Goal: Contribute content

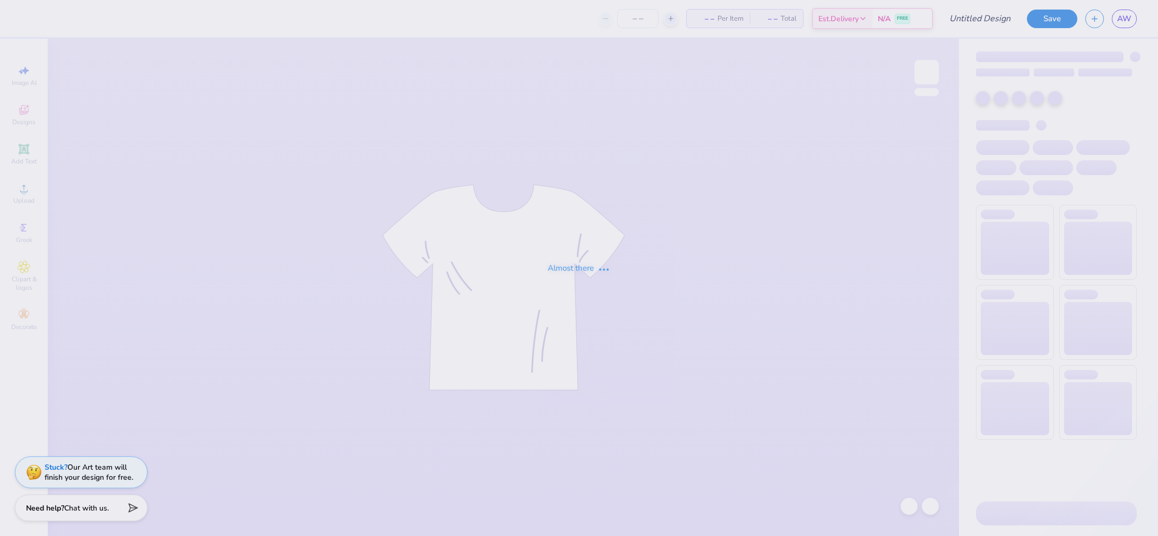
type input "navy sweatshirt"
type input "sweating"
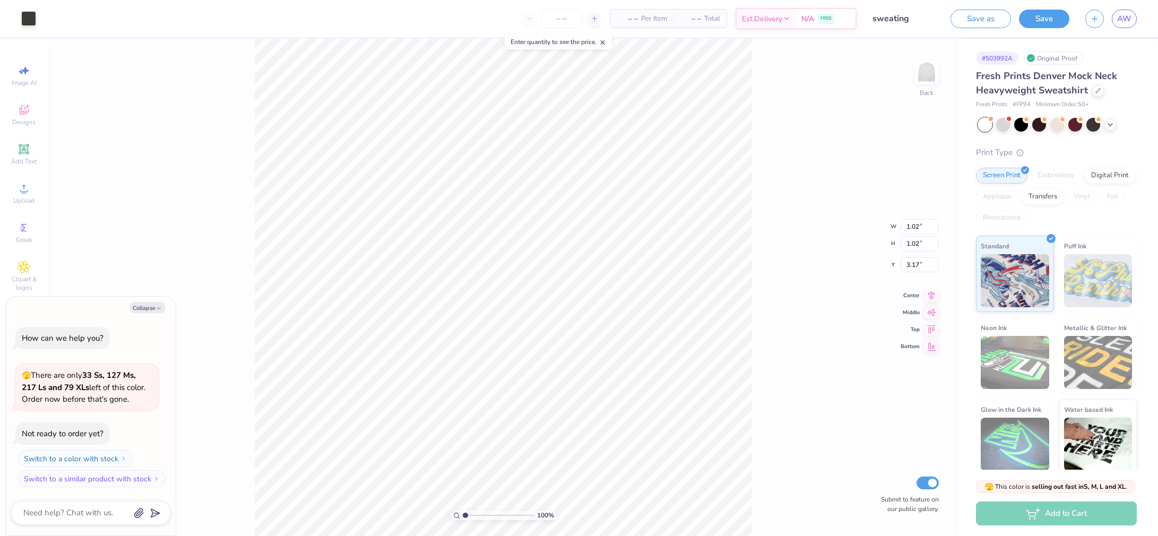
type textarea "x"
type input "2.76"
type textarea "x"
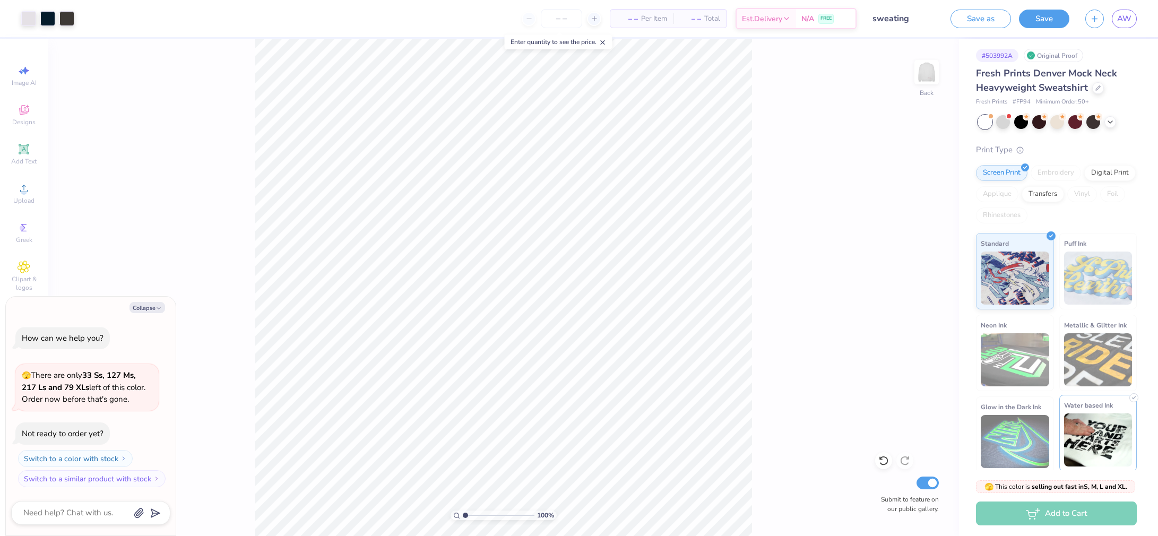
scroll to position [3, 0]
